Goal: Task Accomplishment & Management: Use online tool/utility

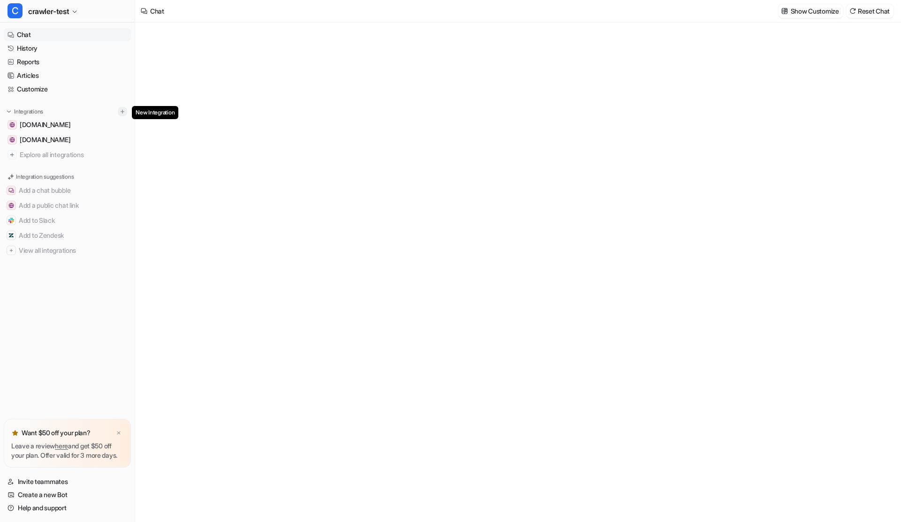
type textarea "**********"
click at [122, 111] on img at bounding box center [122, 111] width 7 height 7
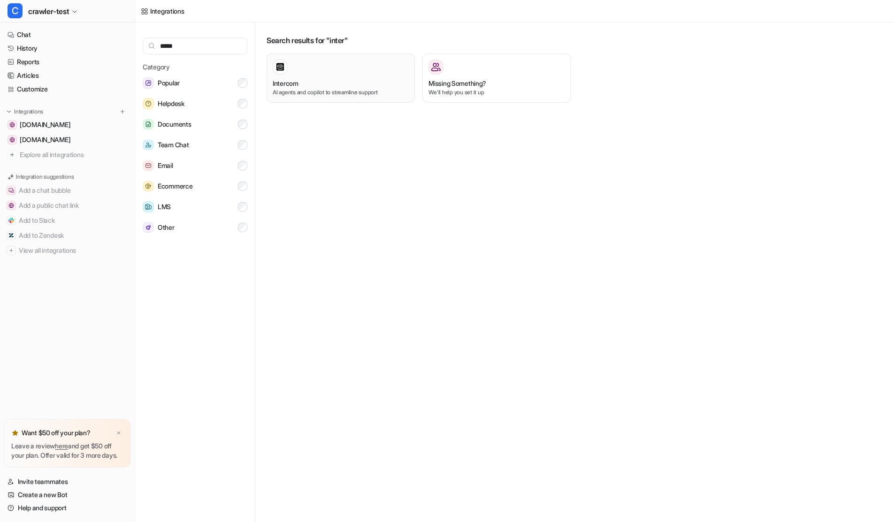
type input "*****"
click at [306, 72] on div at bounding box center [341, 67] width 136 height 15
